Goal: Task Accomplishment & Management: Complete application form

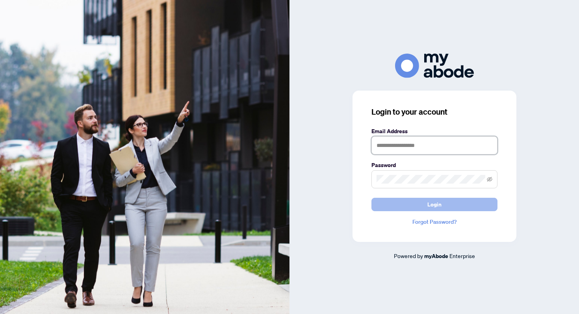
type input "**********"
click at [459, 209] on button "Login" at bounding box center [435, 204] width 126 height 13
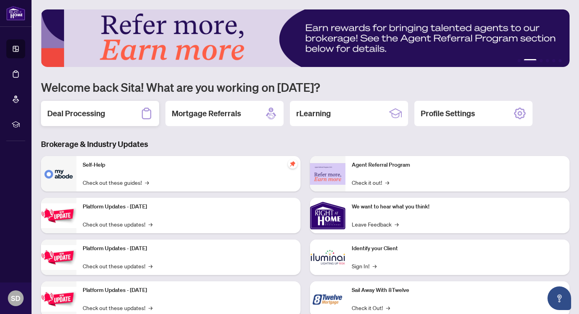
click at [115, 115] on div "Deal Processing" at bounding box center [100, 113] width 118 height 25
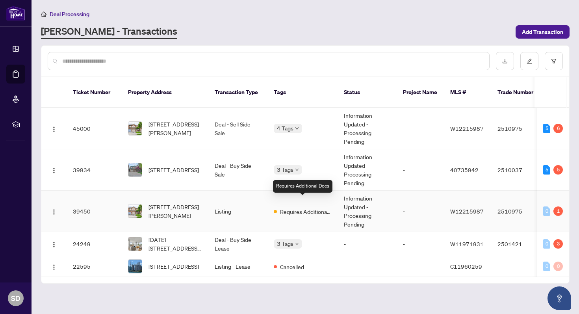
click at [315, 207] on span "Requires Additional Docs" at bounding box center [305, 211] width 51 height 9
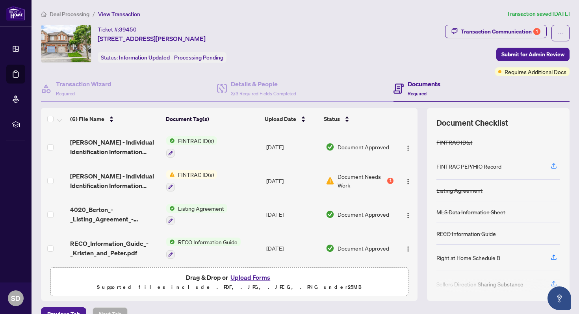
click at [350, 182] on span "Document Needs Work" at bounding box center [362, 180] width 48 height 17
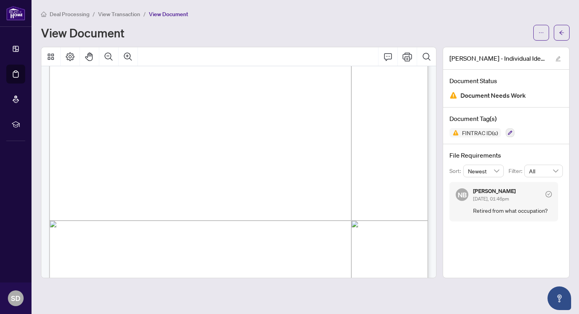
scroll to position [134, 0]
click at [512, 133] on icon "button" at bounding box center [510, 132] width 5 height 5
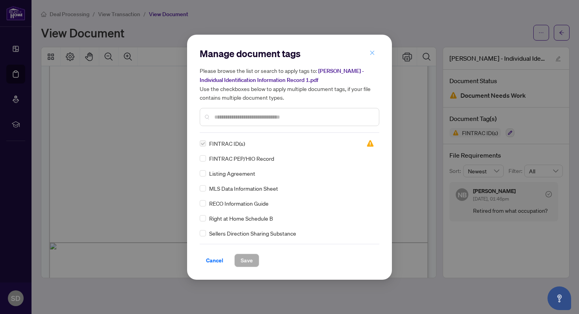
click at [370, 52] on icon "close" at bounding box center [373, 53] width 6 height 6
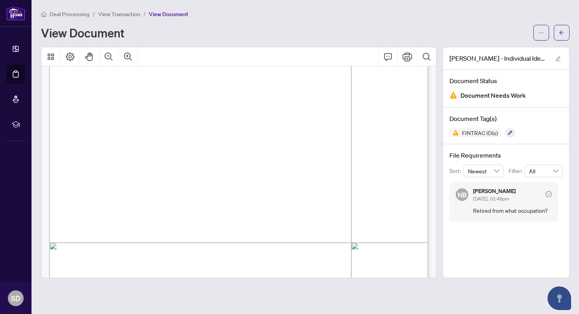
click at [219, 41] on div "Deal Processing / View Transaction / View Document View Document Peter Pollard …" at bounding box center [305, 143] width 529 height 269
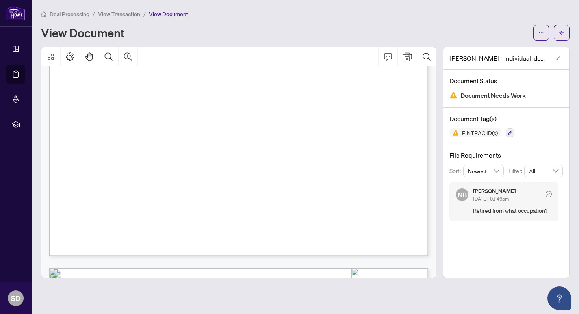
scroll to position [0, 0]
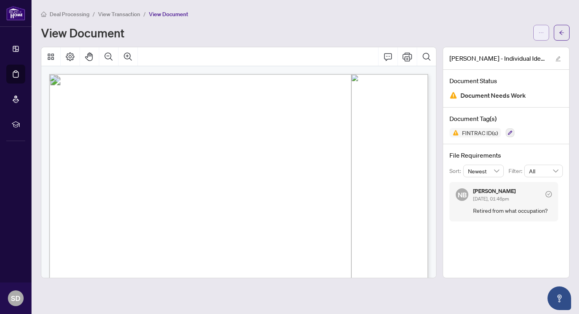
click at [542, 34] on icon "ellipsis" at bounding box center [542, 33] width 6 height 6
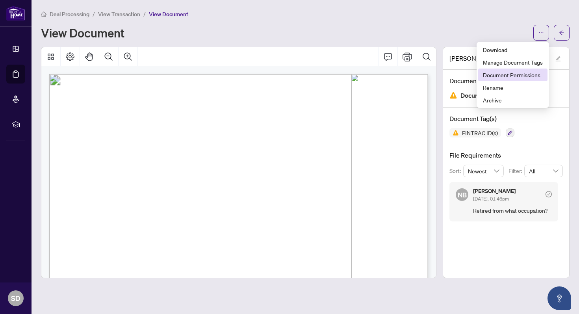
click at [522, 76] on span "Document Permissions" at bounding box center [513, 75] width 60 height 9
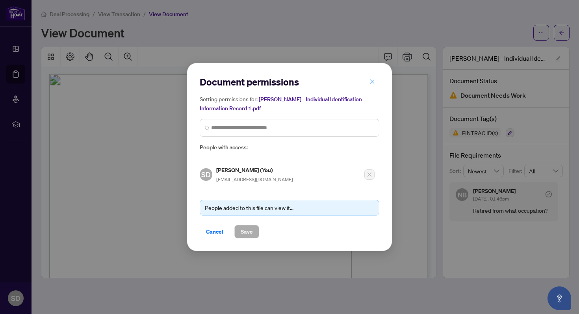
click at [373, 81] on icon "close" at bounding box center [373, 82] width 6 height 6
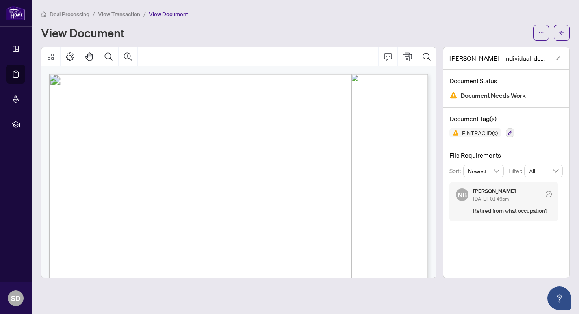
click at [238, 37] on div "View Document" at bounding box center [285, 32] width 488 height 13
click at [564, 33] on icon "arrow-left" at bounding box center [562, 33] width 6 height 6
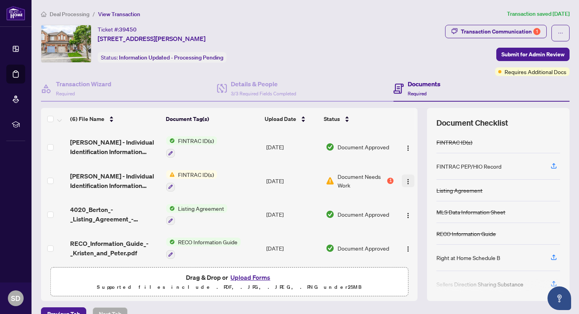
click at [402, 183] on button "button" at bounding box center [408, 181] width 13 height 13
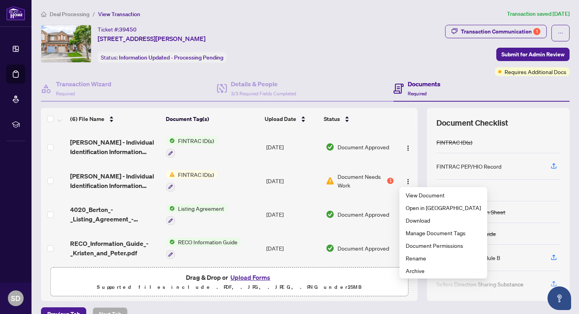
click at [261, 278] on button "Upload Forms" at bounding box center [250, 277] width 45 height 10
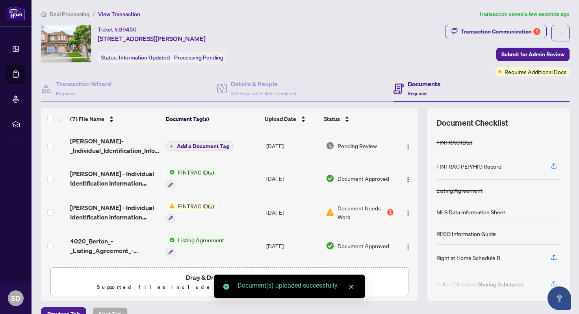
click at [215, 145] on span "Add a Document Tag" at bounding box center [203, 146] width 52 height 6
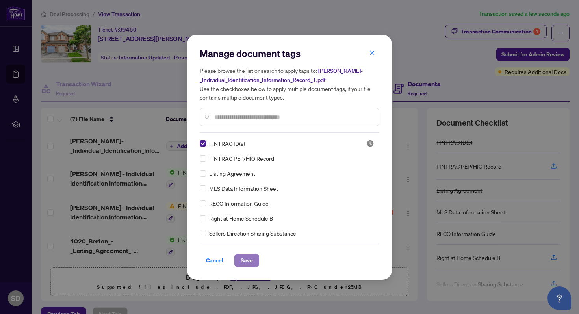
click at [239, 259] on button "Save" at bounding box center [247, 260] width 25 height 13
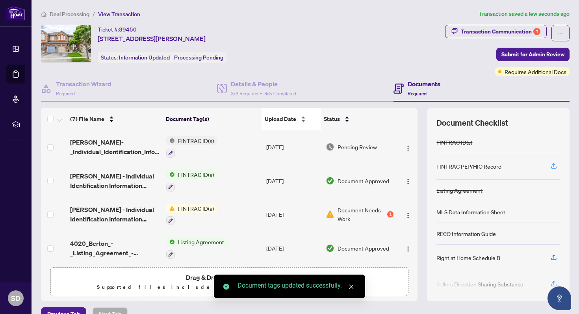
scroll to position [15, 0]
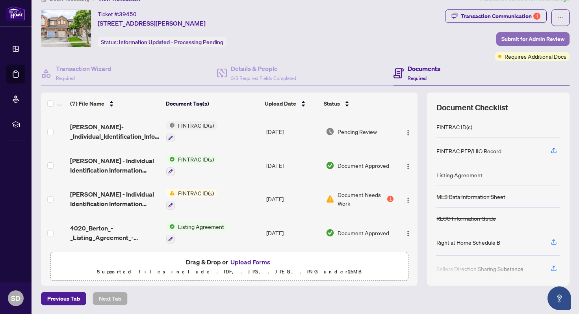
click at [541, 41] on span "Submit for Admin Review" at bounding box center [533, 39] width 63 height 13
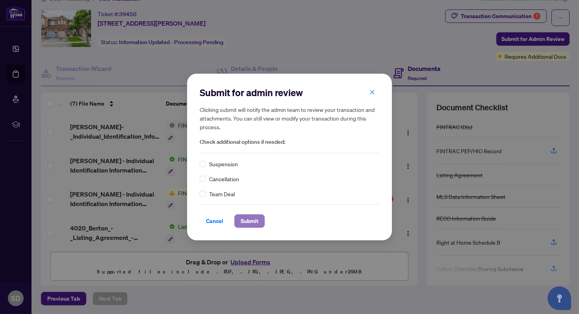
click at [243, 223] on span "Submit" at bounding box center [250, 221] width 18 height 13
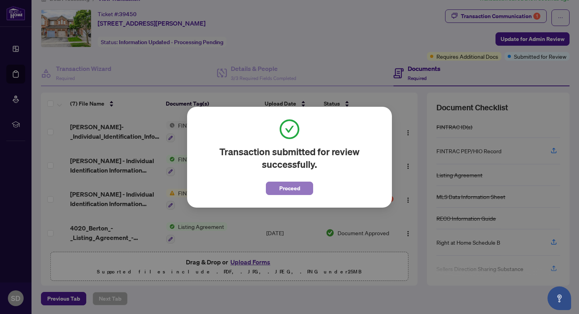
click at [309, 183] on button "Proceed" at bounding box center [289, 188] width 47 height 13
